Goal: Check status: Check status

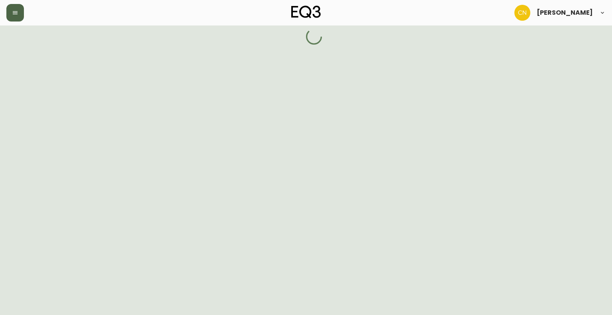
click at [16, 14] on icon "button" at bounding box center [15, 13] width 6 height 6
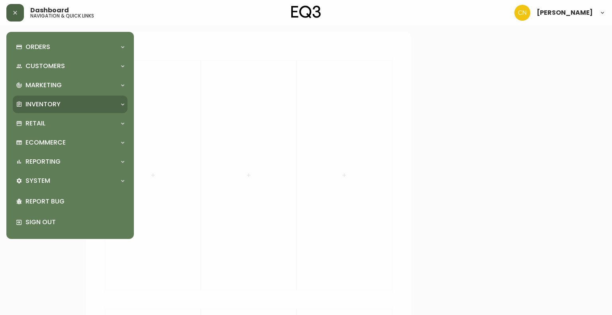
click at [50, 103] on p "Inventory" at bounding box center [43, 104] width 35 height 9
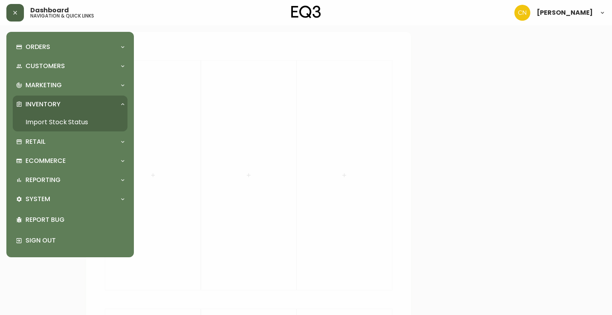
click at [49, 120] on link "Import Stock Status" at bounding box center [70, 122] width 115 height 18
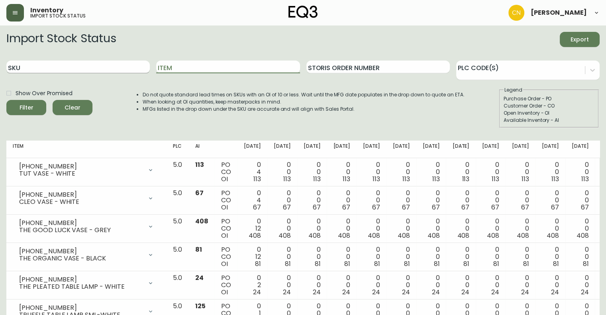
drag, startPoint x: 189, startPoint y: 68, endPoint x: 106, endPoint y: 67, distance: 82.9
paste input "7220-510–1-B"
type input "7220-510–1-B"
click at [26, 104] on span "Filter" at bounding box center [27, 108] width 14 height 10
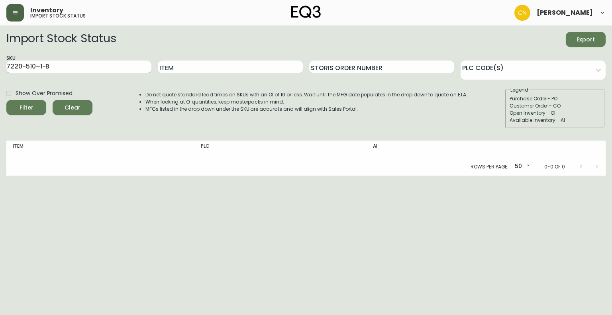
click at [62, 68] on input "7220-510–1-B" at bounding box center [78, 67] width 145 height 13
drag, startPoint x: 72, startPoint y: 105, endPoint x: 70, endPoint y: 83, distance: 22.0
click at [71, 104] on span "Clear" at bounding box center [72, 108] width 27 height 10
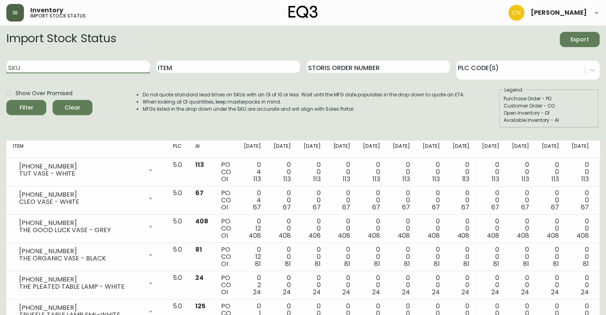
click at [57, 66] on input "SKU" at bounding box center [78, 67] width 144 height 13
paste input "7220-510–1-B"
type input "7220-510–1-B"
click at [6, 100] on button "Filter" at bounding box center [26, 107] width 40 height 15
